Goal: Find specific page/section: Find specific page/section

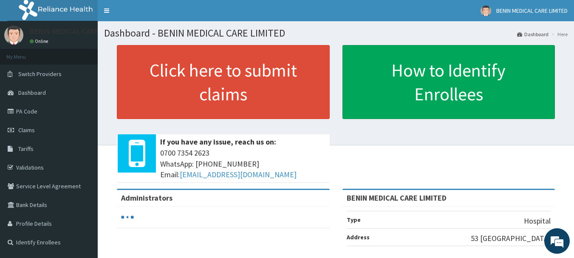
drag, startPoint x: 204, startPoint y: 159, endPoint x: 209, endPoint y: 163, distance: 5.7
click at [204, 159] on span "0700 7354 2623 WhatsApp: 017001580 Email: hellonigeria@getreliancehealth.com" at bounding box center [242, 164] width 165 height 33
click at [43, 111] on link "PA Code" at bounding box center [49, 111] width 98 height 19
click at [40, 170] on link "Validations" at bounding box center [49, 167] width 98 height 19
click at [40, 163] on link "Validations" at bounding box center [49, 167] width 98 height 19
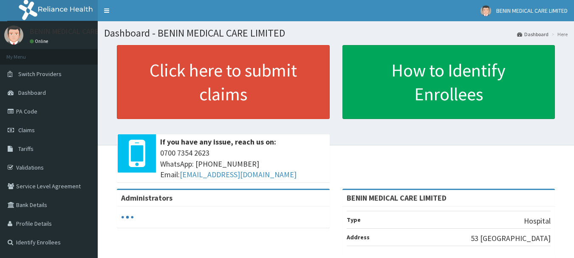
click at [57, 163] on link "Validations" at bounding box center [49, 167] width 98 height 19
